Goal: Task Accomplishment & Management: Manage account settings

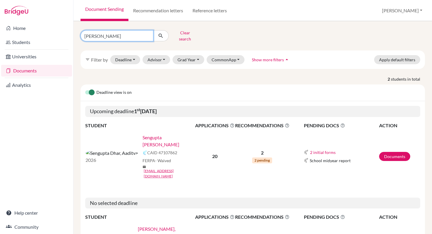
drag, startPoint x: 110, startPoint y: 35, endPoint x: 73, endPoint y: 35, distance: 36.7
click at [73, 35] on div "[PERSON_NAME] Clear search filter_list Filter by Deadline - Select a date range…" at bounding box center [252, 127] width 358 height 213
type input "[PERSON_NAME]"
click button "submit" at bounding box center [161, 35] width 16 height 11
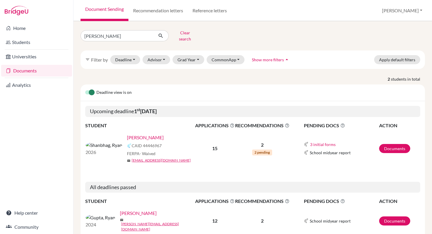
click at [127, 135] on link "[PERSON_NAME]" at bounding box center [145, 137] width 37 height 7
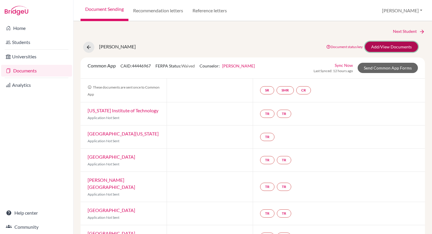
click at [398, 45] on link "Add/View Documents" at bounding box center [391, 47] width 53 height 10
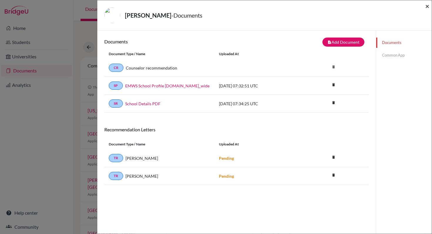
click at [427, 8] on span "×" at bounding box center [427, 6] width 4 height 9
